Goal: Task Accomplishment & Management: Manage account settings

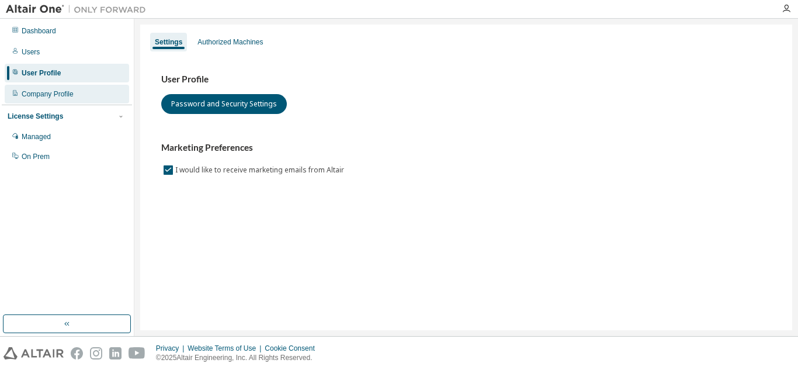
click at [60, 92] on div "Company Profile" at bounding box center [48, 93] width 52 height 9
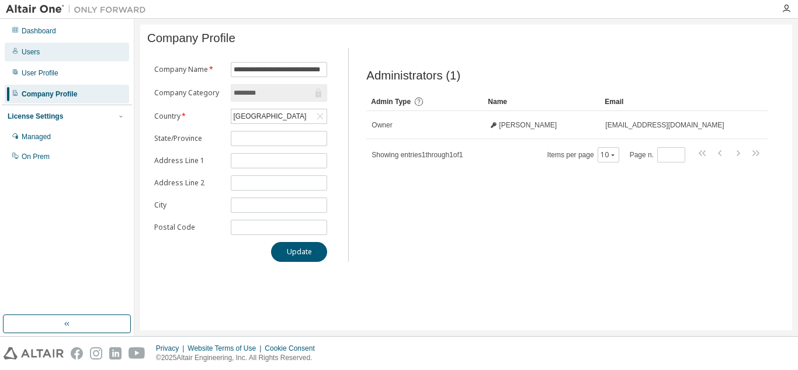
click at [41, 54] on div "Users" at bounding box center [67, 52] width 124 height 19
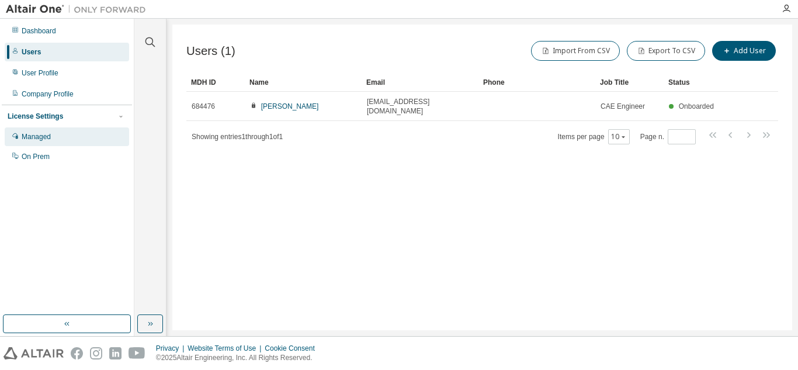
click at [40, 135] on div "Managed" at bounding box center [36, 136] width 29 height 9
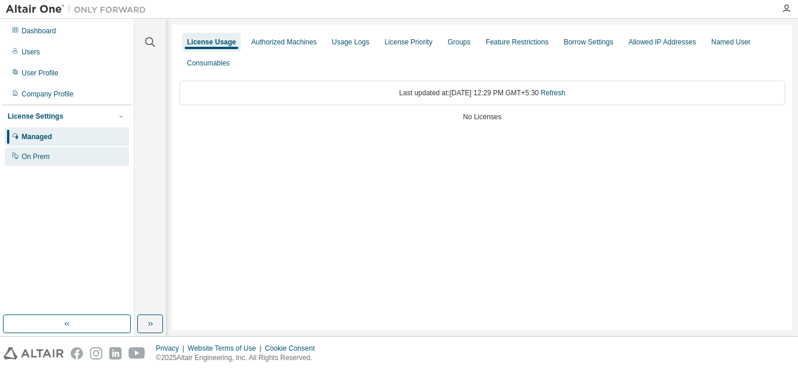
click at [30, 157] on div "On Prem" at bounding box center [36, 156] width 28 height 9
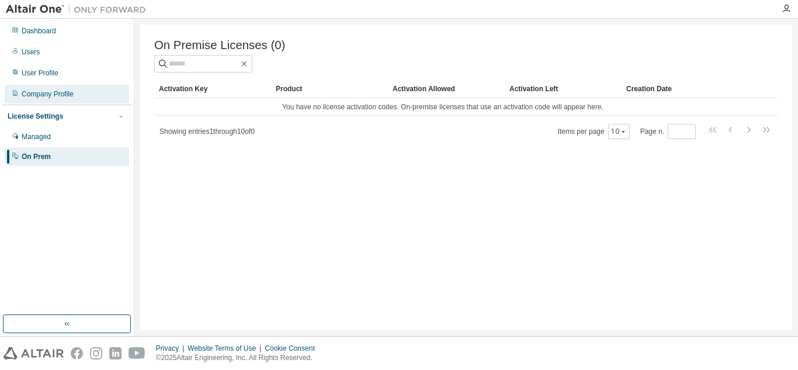
click at [30, 95] on div "Company Profile" at bounding box center [48, 93] width 52 height 9
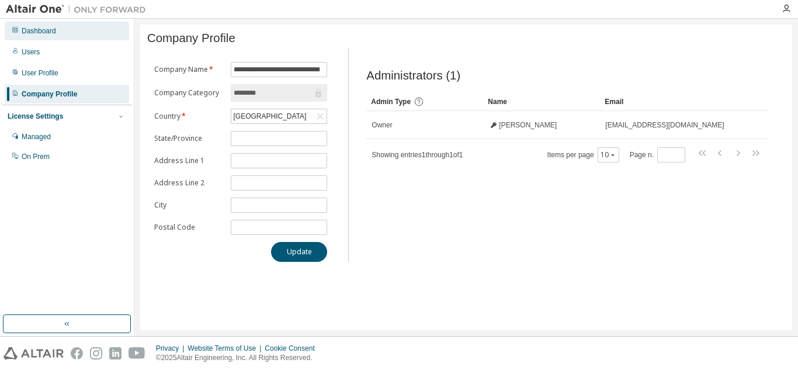
click at [39, 34] on div "Dashboard" at bounding box center [39, 30] width 34 height 9
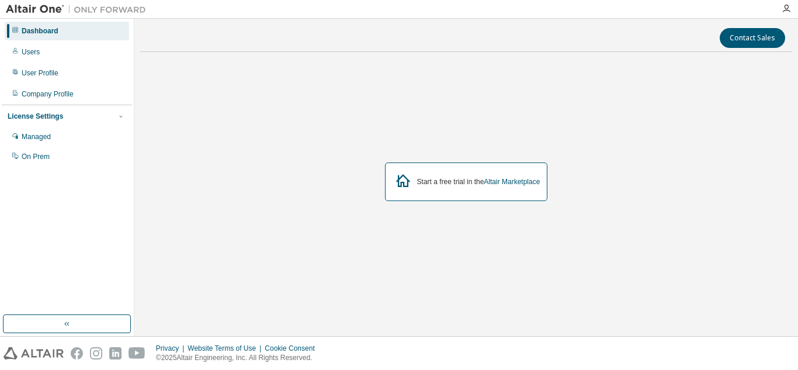
click at [18, 61] on div "Dashboard Users User Profile Company Profile License Settings Managed On Prem" at bounding box center [67, 93] width 130 height 147
click at [20, 56] on div "Users" at bounding box center [67, 52] width 124 height 19
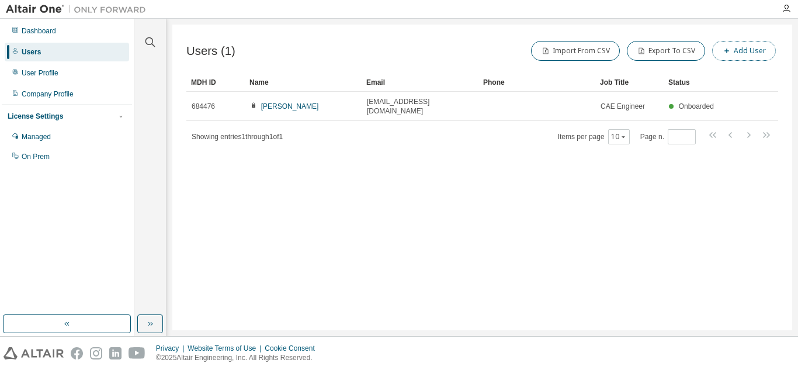
click at [749, 51] on button "Add User" at bounding box center [744, 51] width 64 height 20
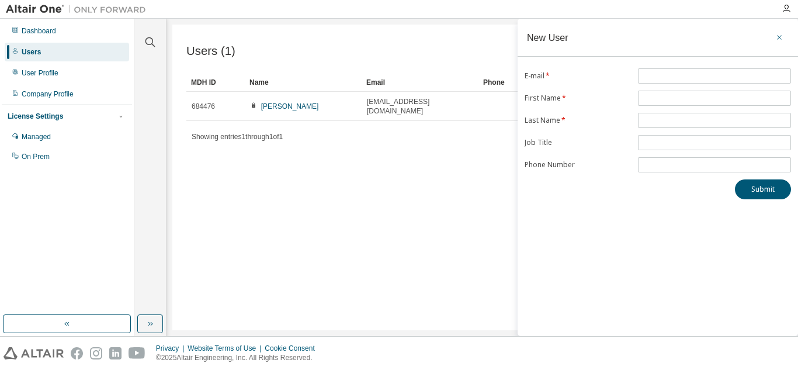
click at [780, 34] on icon "button" at bounding box center [779, 37] width 8 height 9
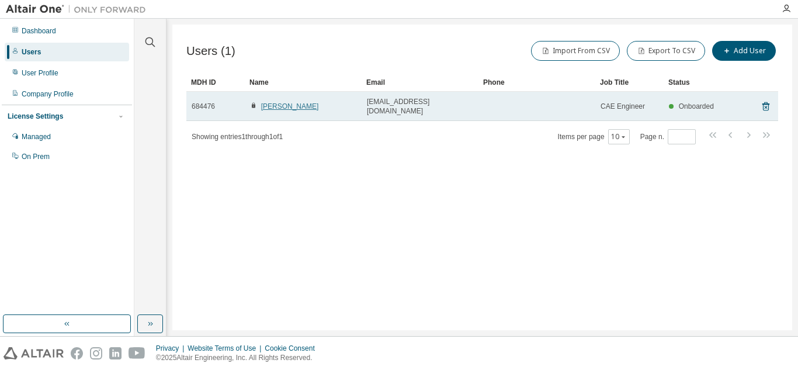
click at [272, 102] on link "Rohit Kumar" at bounding box center [290, 106] width 58 height 8
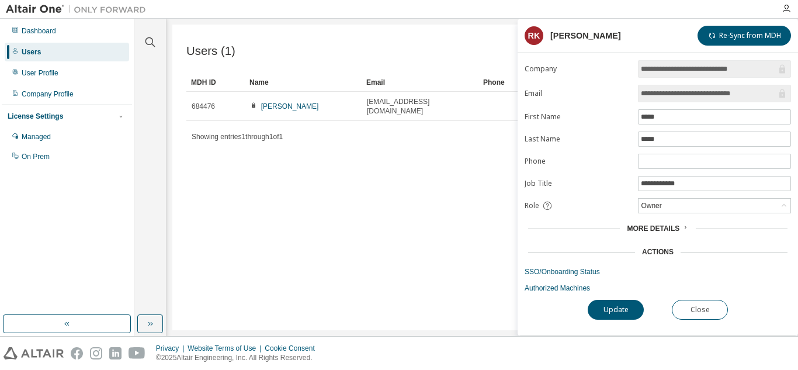
click at [665, 225] on span "More Details" at bounding box center [653, 228] width 53 height 8
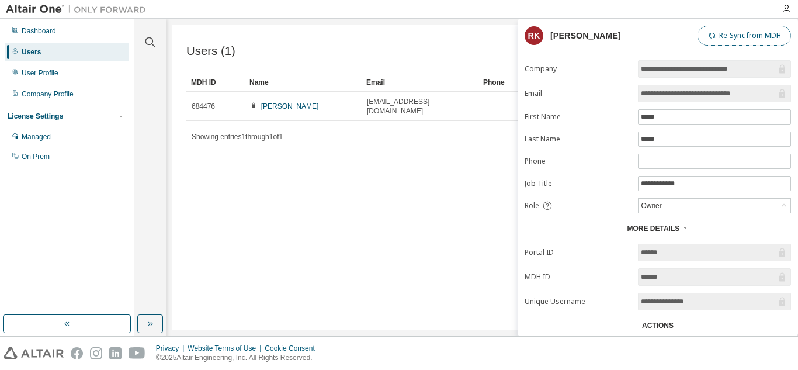
click at [741, 30] on button "Re-Sync from MDH" at bounding box center [743, 36] width 93 height 20
click at [484, 136] on div "Users (1) Import From CSV Export To CSV Add User Clear Load Save Save As Field …" at bounding box center [482, 178] width 620 height 306
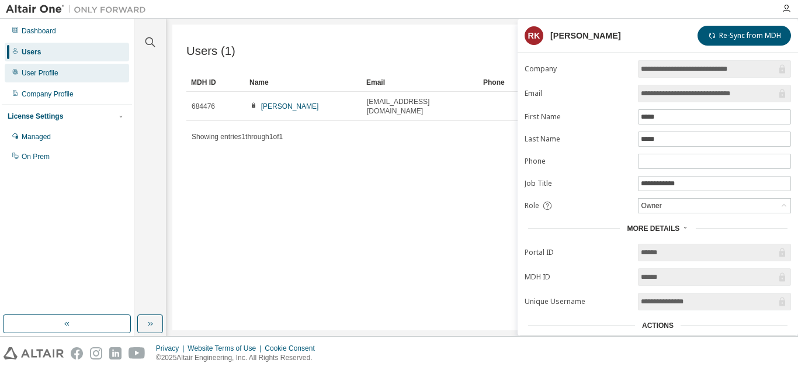
click at [66, 75] on div "User Profile" at bounding box center [67, 73] width 124 height 19
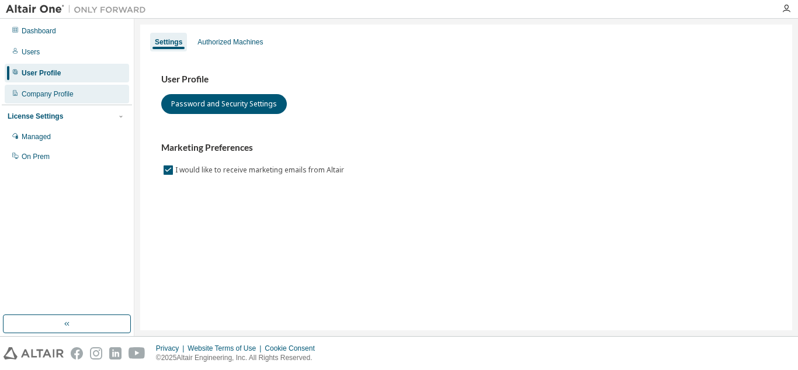
click at [48, 93] on div "Company Profile" at bounding box center [48, 93] width 52 height 9
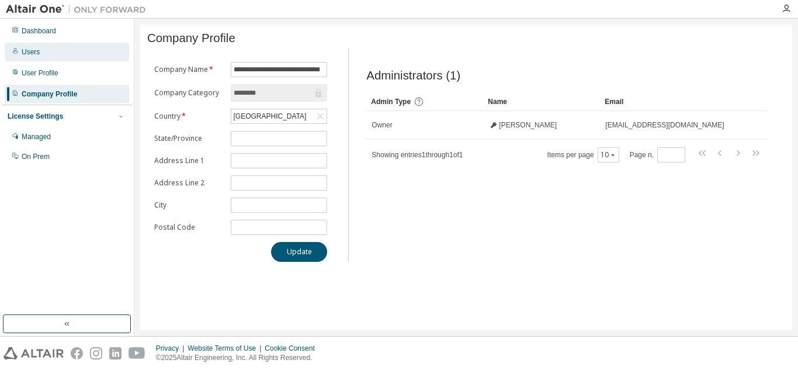
click at [57, 52] on div "Users" at bounding box center [67, 52] width 124 height 19
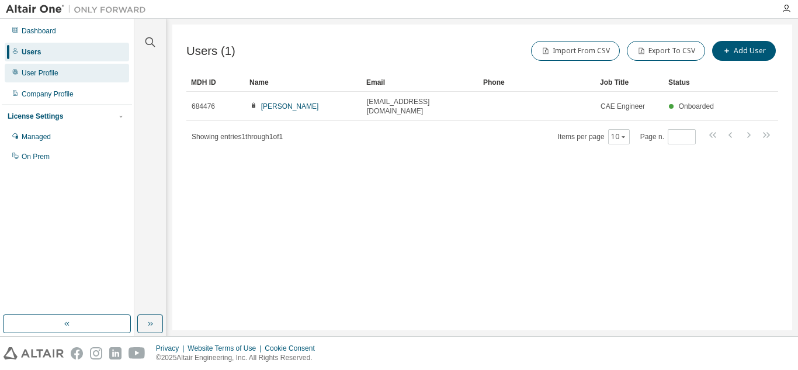
click at [36, 69] on div "User Profile" at bounding box center [40, 72] width 37 height 9
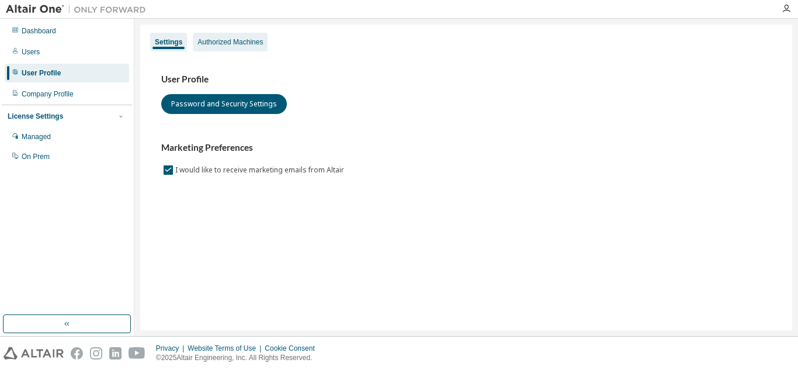
click at [253, 42] on div "Authorized Machines" at bounding box center [229, 41] width 65 height 9
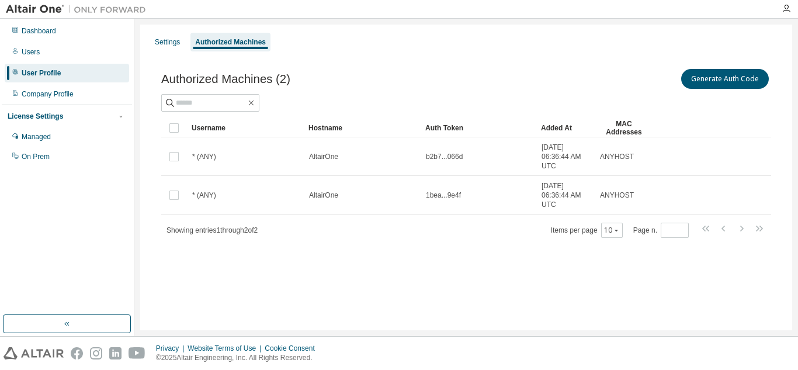
click at [75, 111] on div "License Settings" at bounding box center [67, 116] width 119 height 11
click at [50, 140] on div "Managed" at bounding box center [36, 136] width 29 height 9
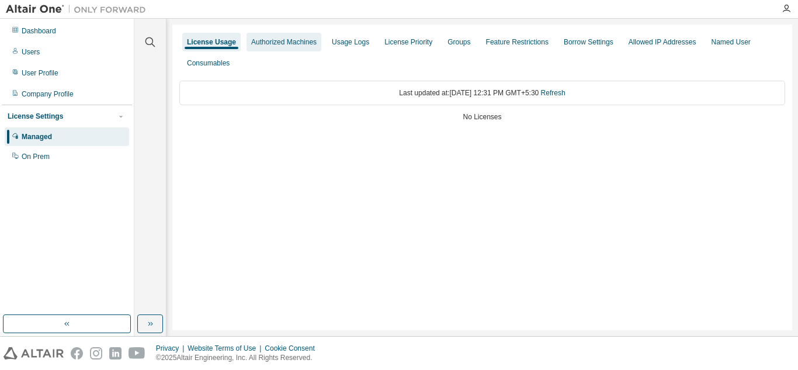
click at [284, 37] on div "Authorized Machines" at bounding box center [283, 41] width 65 height 9
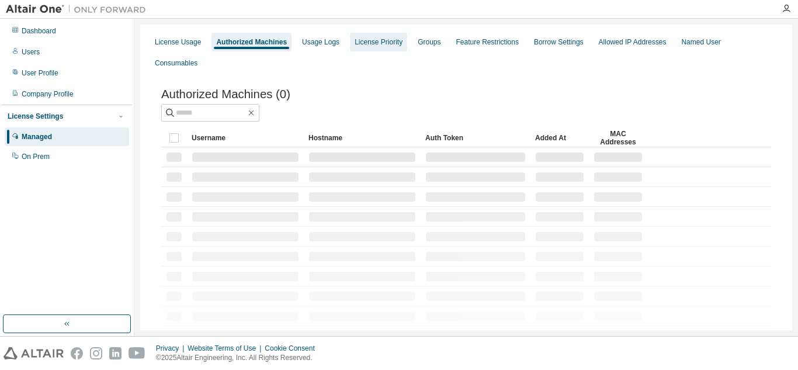
click at [383, 43] on div "License Priority" at bounding box center [379, 41] width 48 height 9
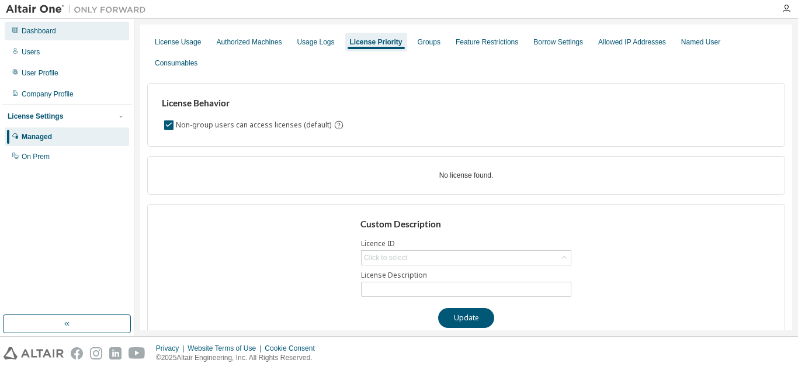
click at [31, 29] on div "Dashboard" at bounding box center [39, 30] width 34 height 9
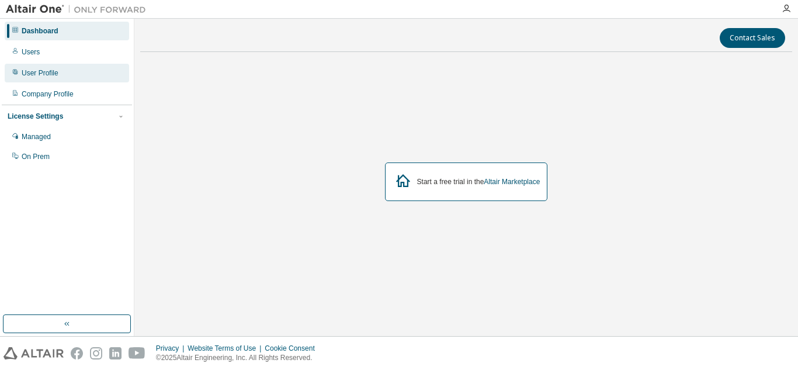
click at [43, 73] on div "User Profile" at bounding box center [40, 72] width 37 height 9
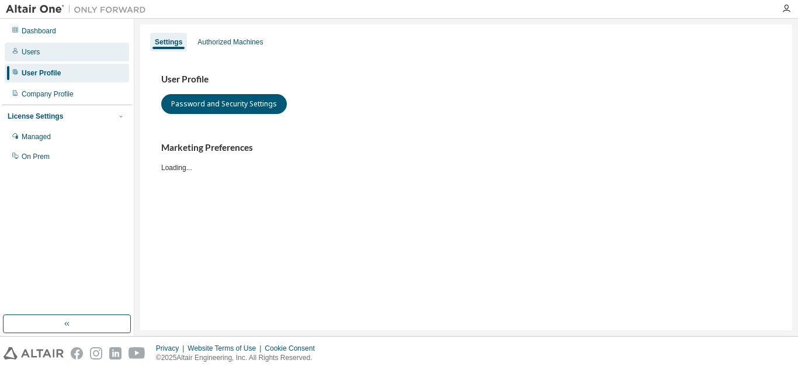
click at [39, 55] on div "Users" at bounding box center [67, 52] width 124 height 19
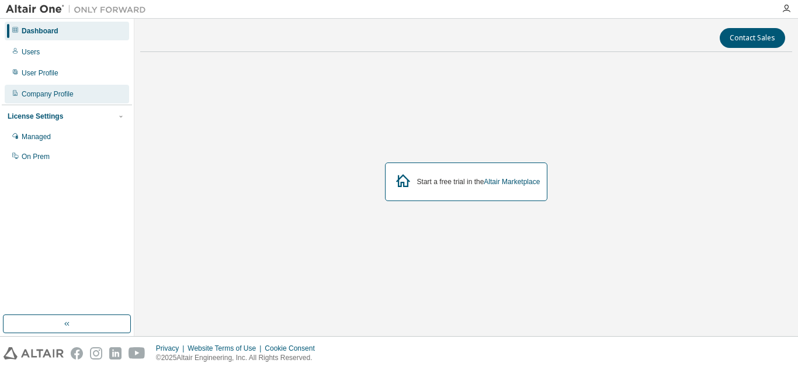
click at [64, 98] on div "Company Profile" at bounding box center [48, 93] width 52 height 9
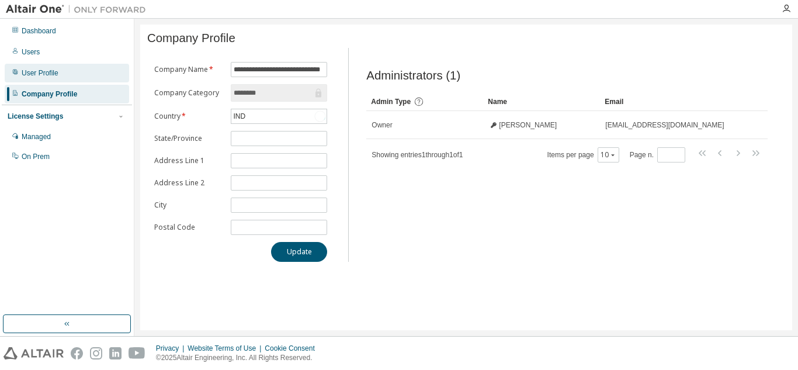
click at [60, 77] on div "User Profile" at bounding box center [67, 73] width 124 height 19
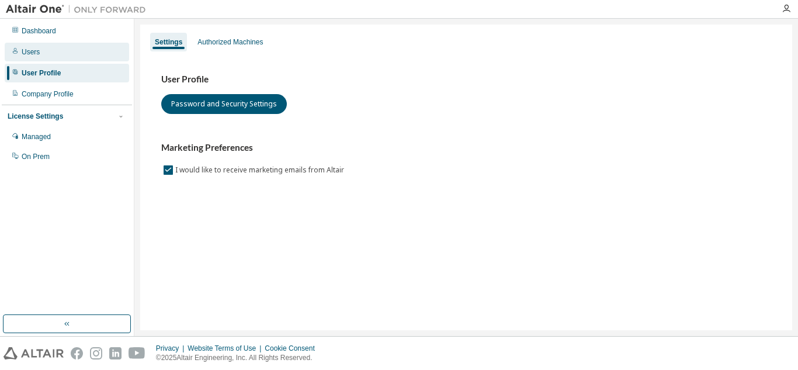
click at [54, 55] on div "Users" at bounding box center [67, 52] width 124 height 19
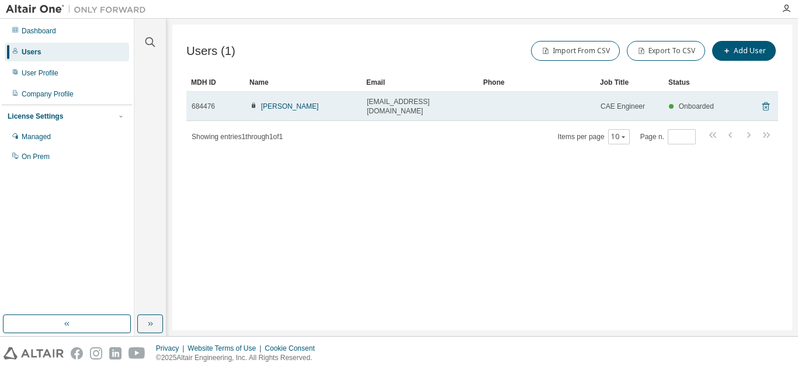
click at [766, 102] on icon at bounding box center [765, 106] width 7 height 9
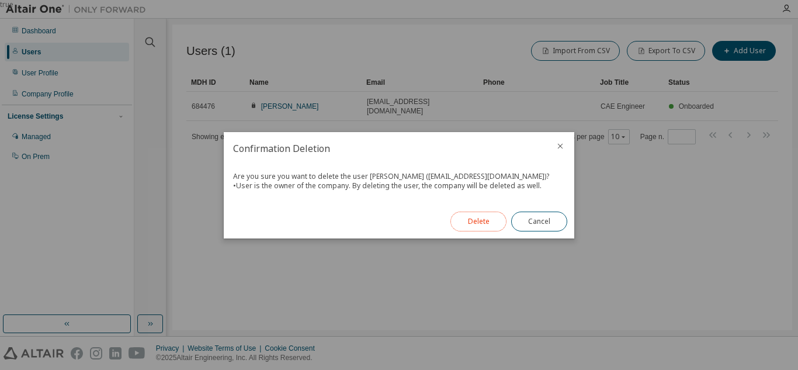
click at [488, 218] on button "Delete" at bounding box center [478, 221] width 56 height 20
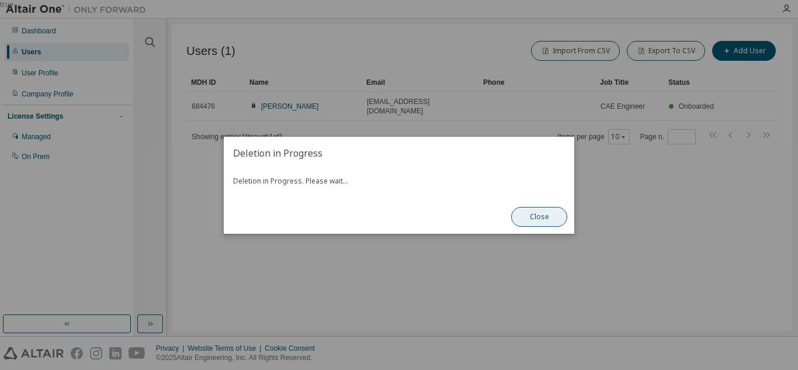
click at [547, 224] on button "Close" at bounding box center [539, 217] width 56 height 20
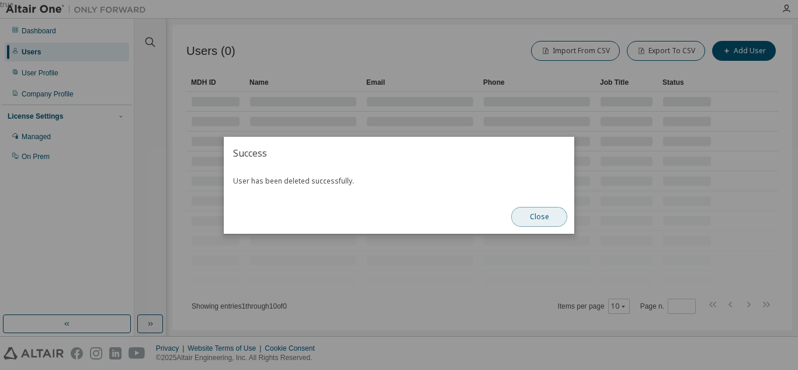
click at [547, 224] on button "Close" at bounding box center [539, 217] width 56 height 20
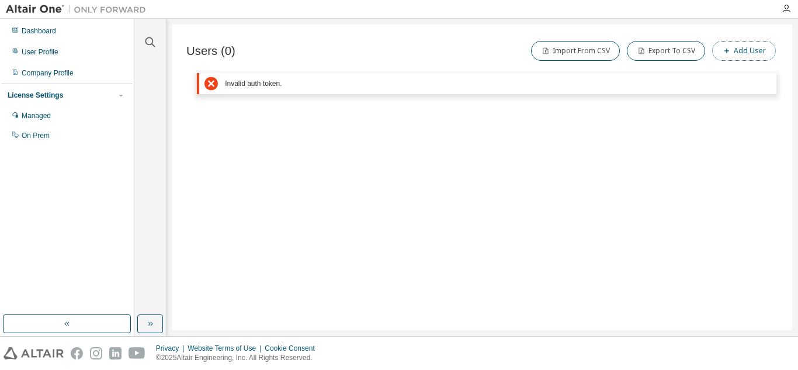
click at [734, 47] on button "Add User" at bounding box center [744, 51] width 64 height 20
